Goal: Obtain resource: Download file/media

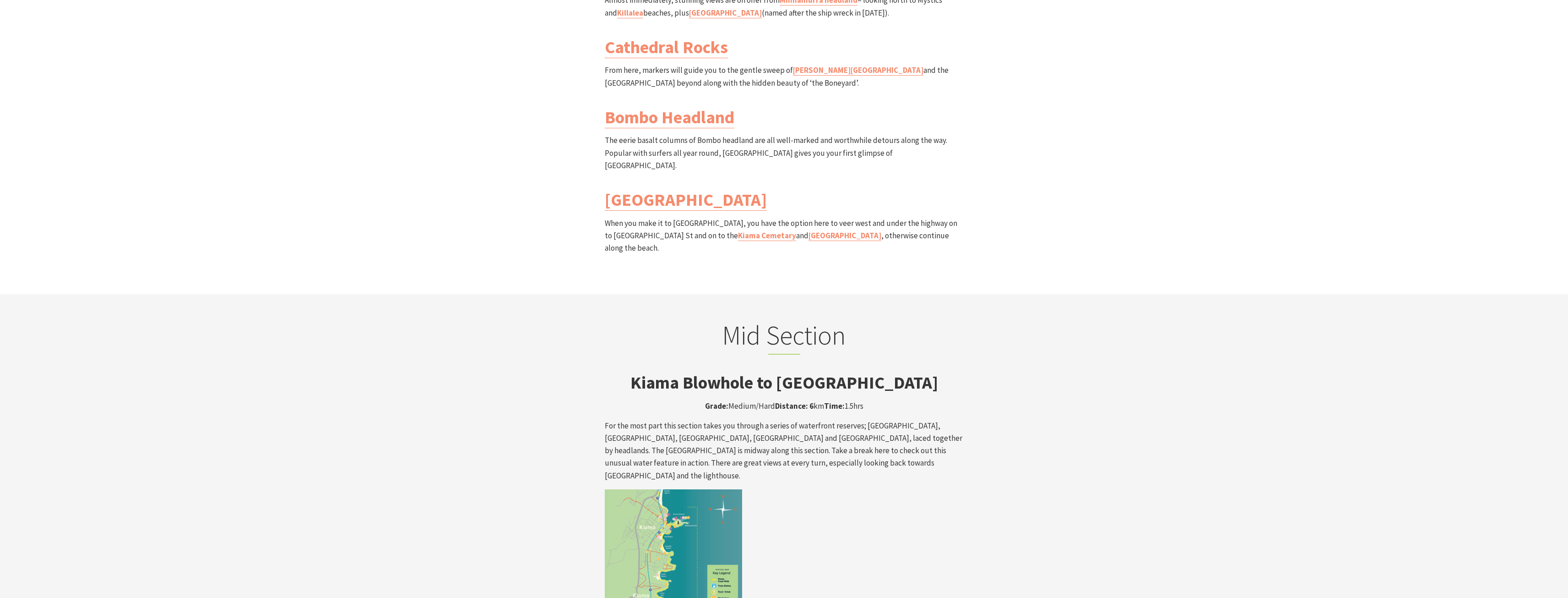
scroll to position [1054, 0]
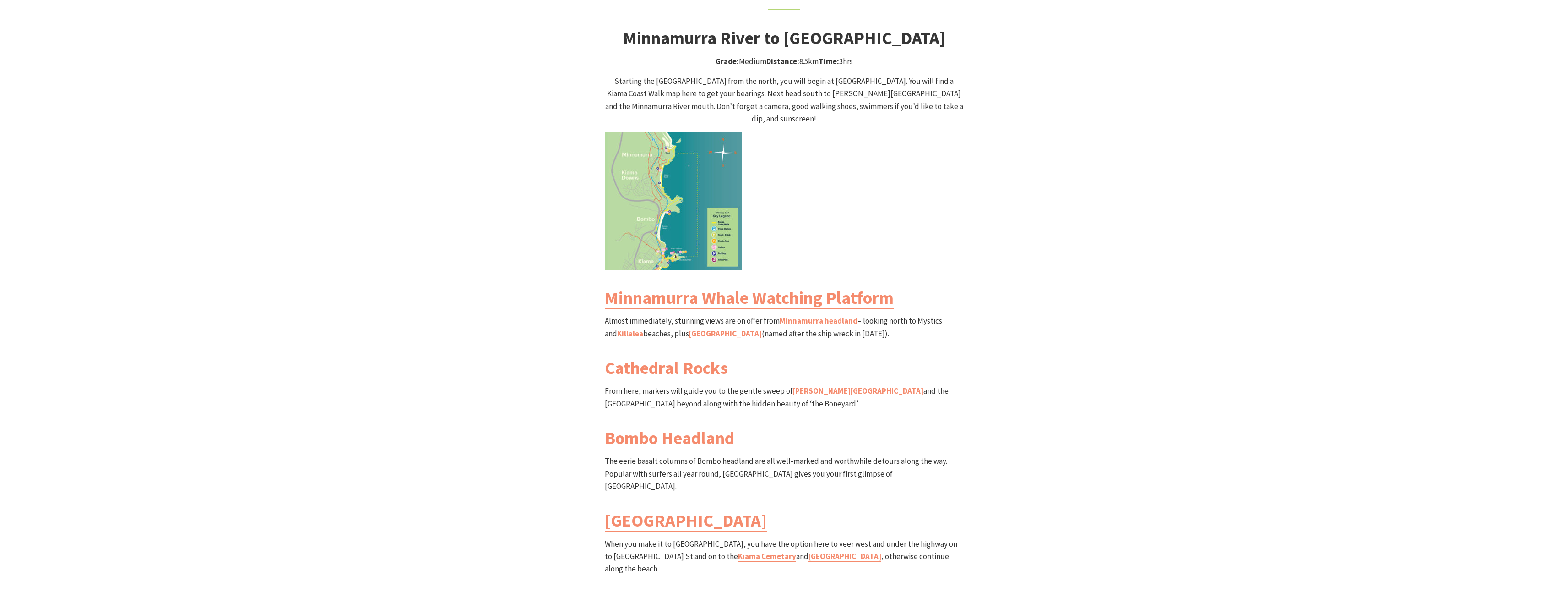
click at [700, 193] on img at bounding box center [673, 201] width 137 height 137
click at [671, 180] on img at bounding box center [673, 201] width 137 height 137
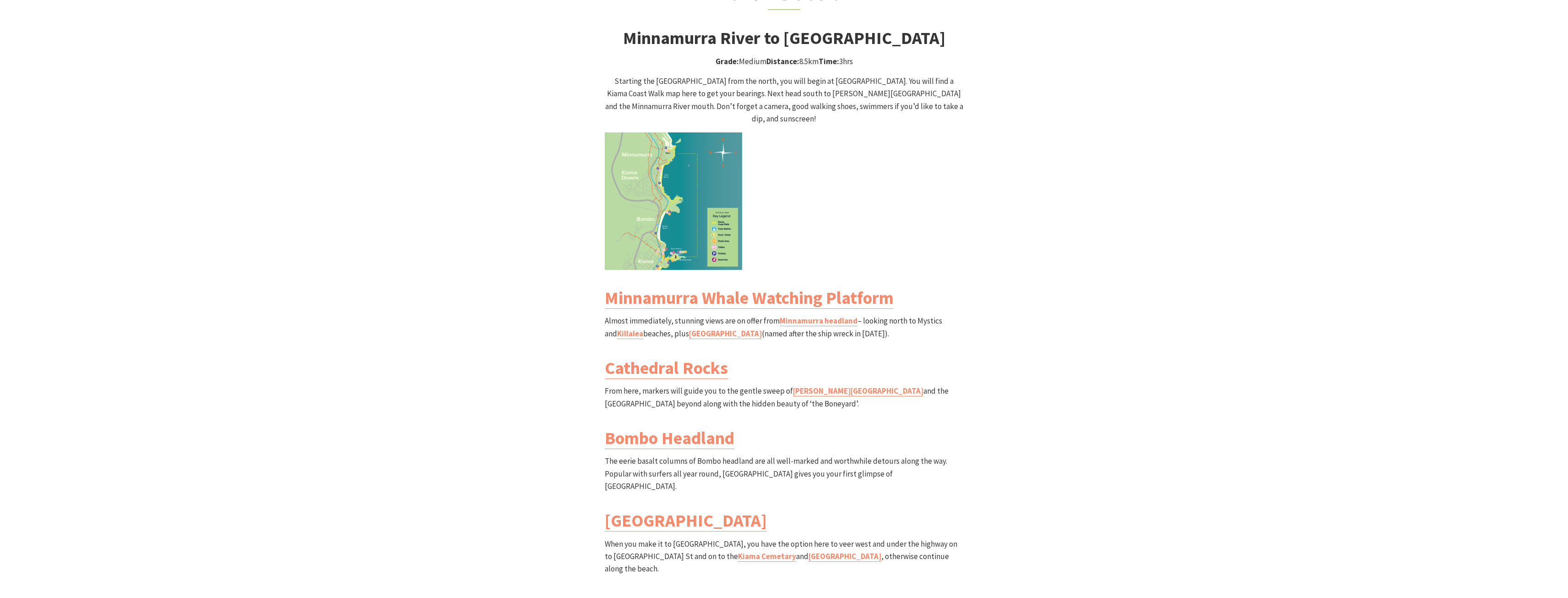
click at [671, 180] on img at bounding box center [673, 201] width 137 height 137
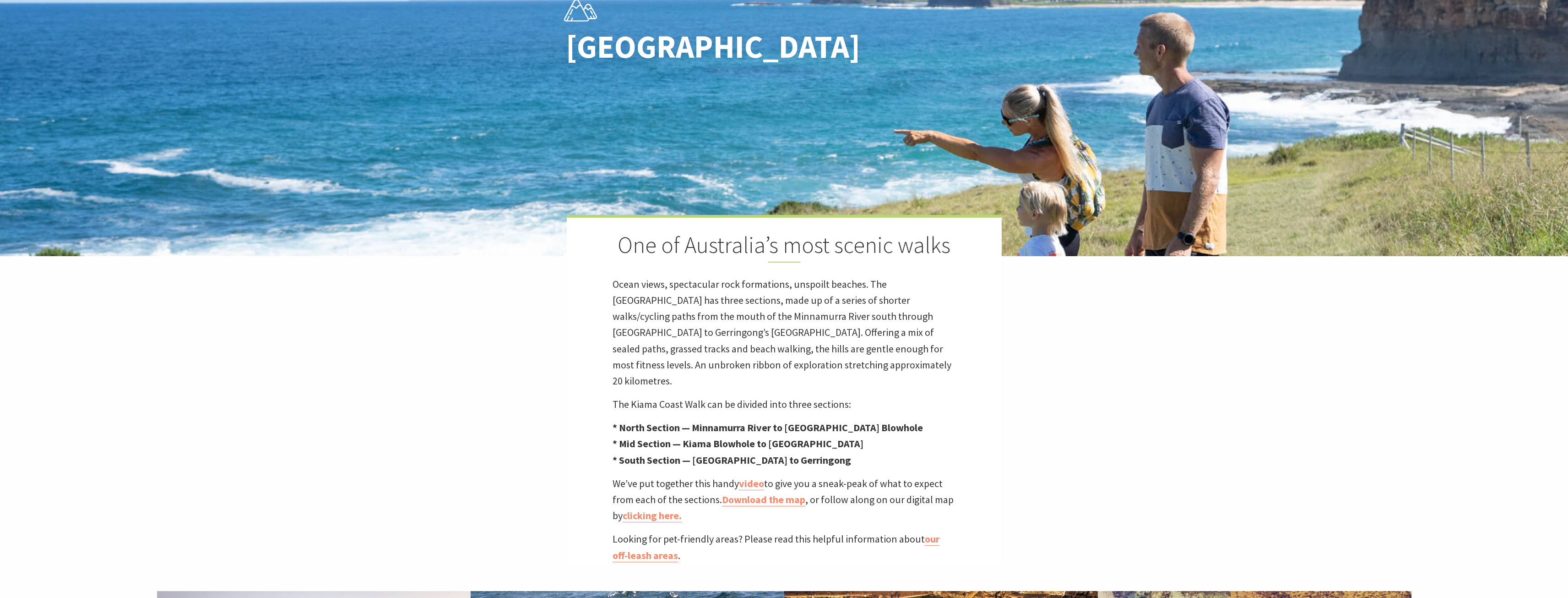
scroll to position [321, 0]
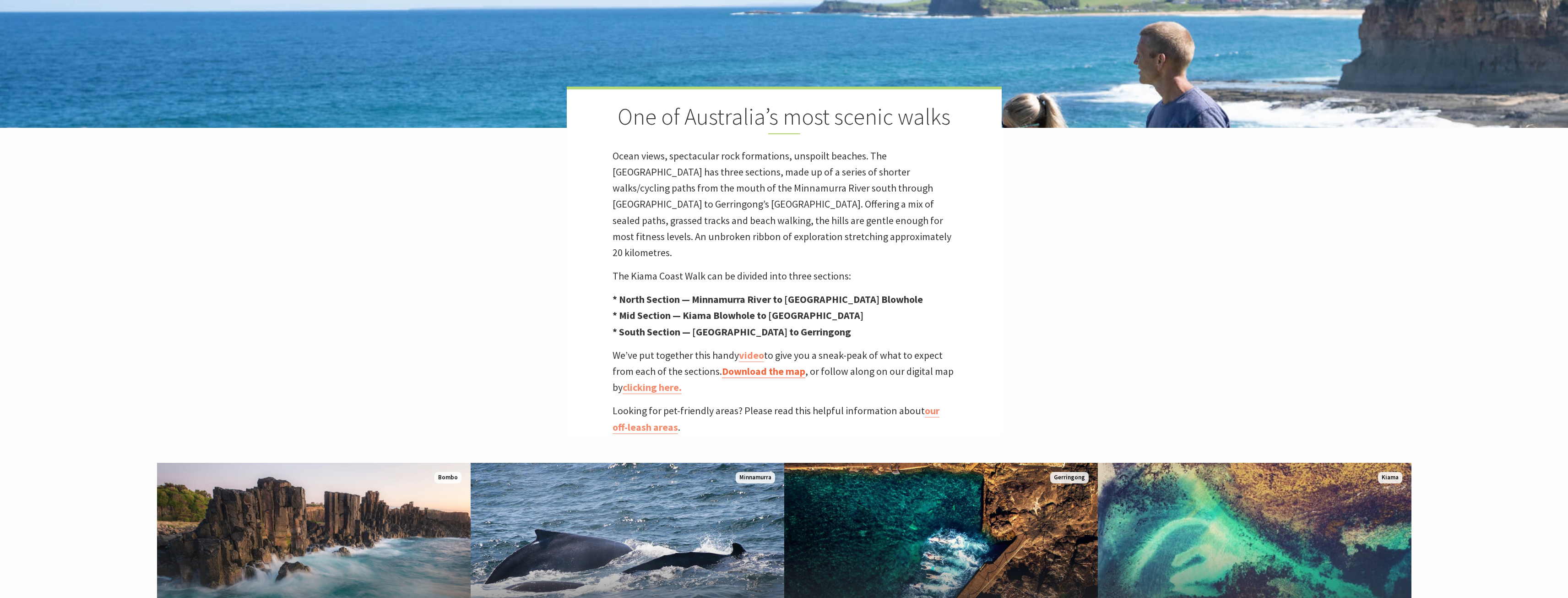
click at [784, 365] on link "Download the map" at bounding box center [763, 371] width 84 height 13
